Goal: Entertainment & Leisure: Consume media (video, audio)

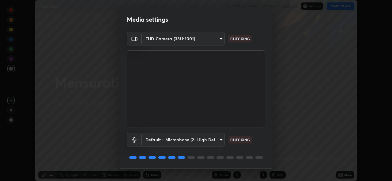
scroll to position [19, 0]
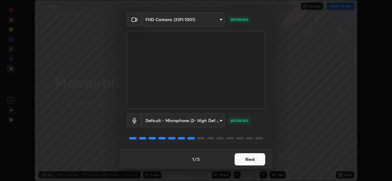
click at [255, 158] on button "Next" at bounding box center [249, 160] width 31 height 12
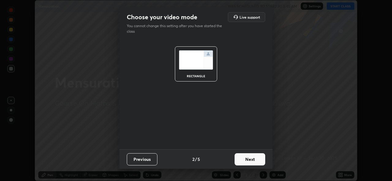
click at [256, 158] on button "Next" at bounding box center [249, 160] width 31 height 12
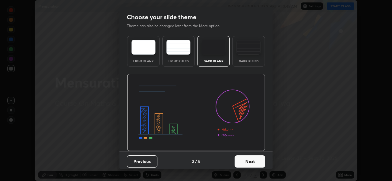
click at [256, 161] on button "Next" at bounding box center [249, 162] width 31 height 12
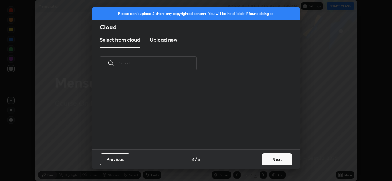
scroll to position [70, 196]
click at [269, 165] on button "Next" at bounding box center [276, 160] width 31 height 12
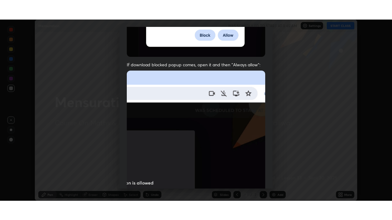
scroll to position [144, 0]
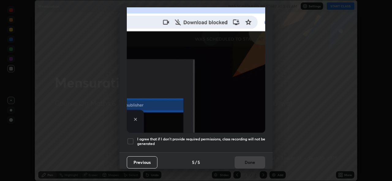
click at [133, 139] on div at bounding box center [130, 141] width 7 height 7
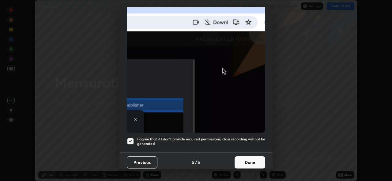
click at [247, 158] on button "Done" at bounding box center [249, 163] width 31 height 12
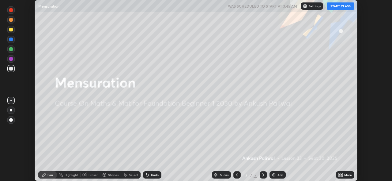
click at [340, 8] on button "START CLASS" at bounding box center [340, 5] width 28 height 7
click at [344, 174] on div "More" at bounding box center [348, 175] width 8 height 3
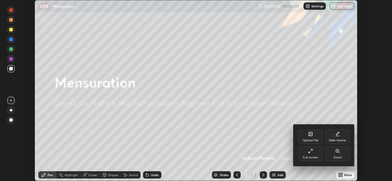
click at [314, 153] on div "Full screen" at bounding box center [310, 154] width 24 height 15
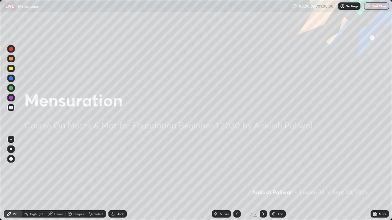
scroll to position [220, 392]
click at [274, 181] on img at bounding box center [273, 214] width 5 height 5
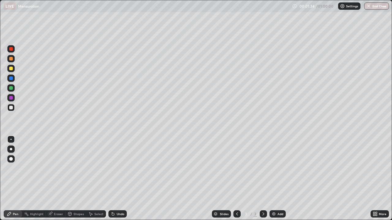
click at [374, 181] on icon at bounding box center [374, 213] width 2 height 2
